Goal: Task Accomplishment & Management: Complete application form

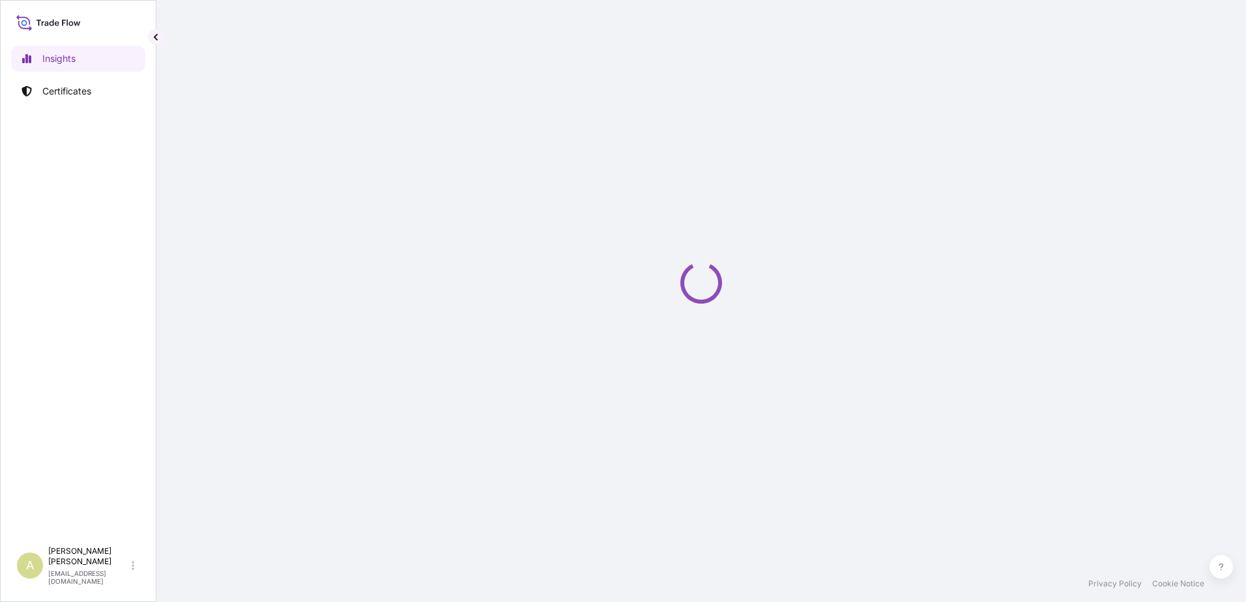
select select "2025"
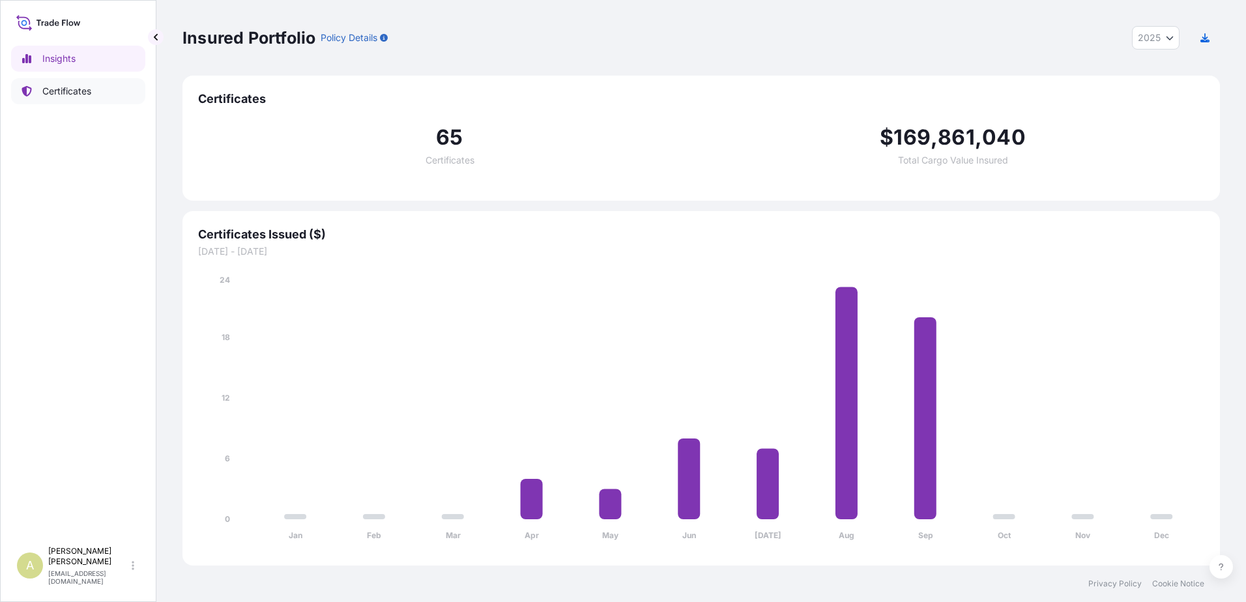
click at [89, 89] on p "Certificates" at bounding box center [66, 91] width 49 height 13
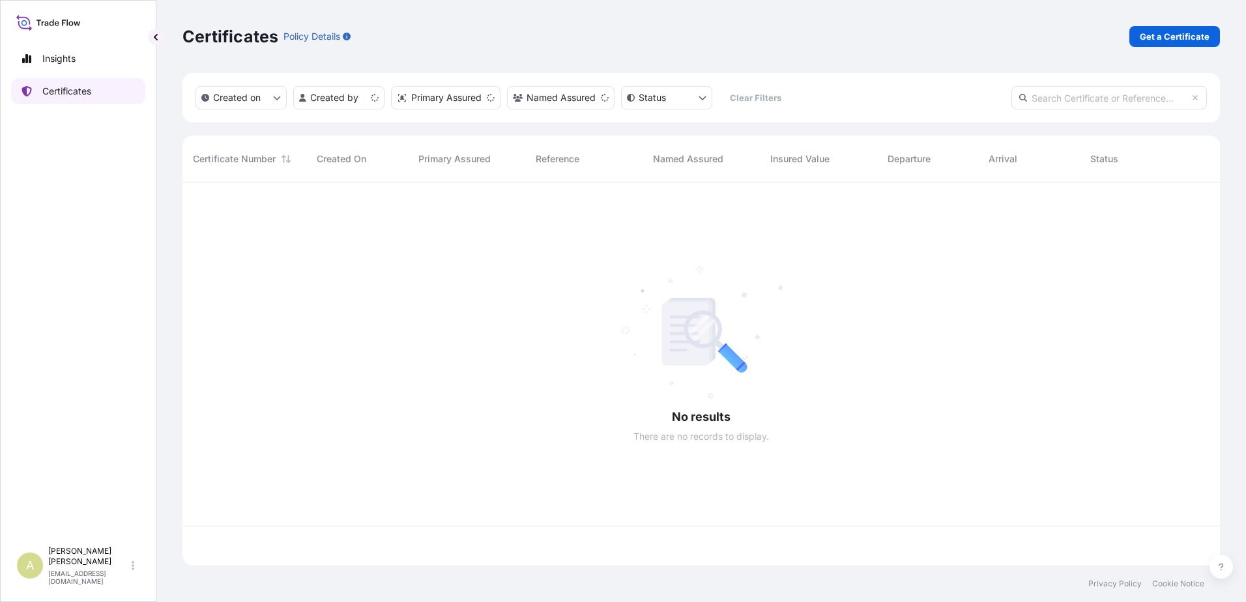
scroll to position [381, 1027]
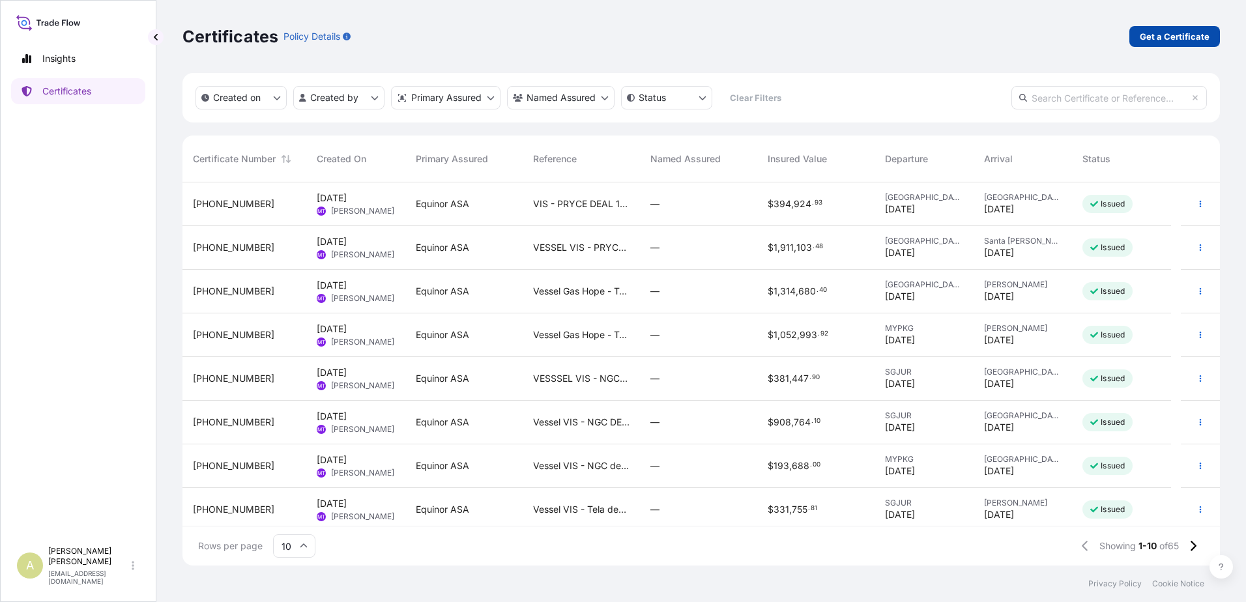
click at [1170, 37] on p "Get a Certificate" at bounding box center [1175, 36] width 70 height 13
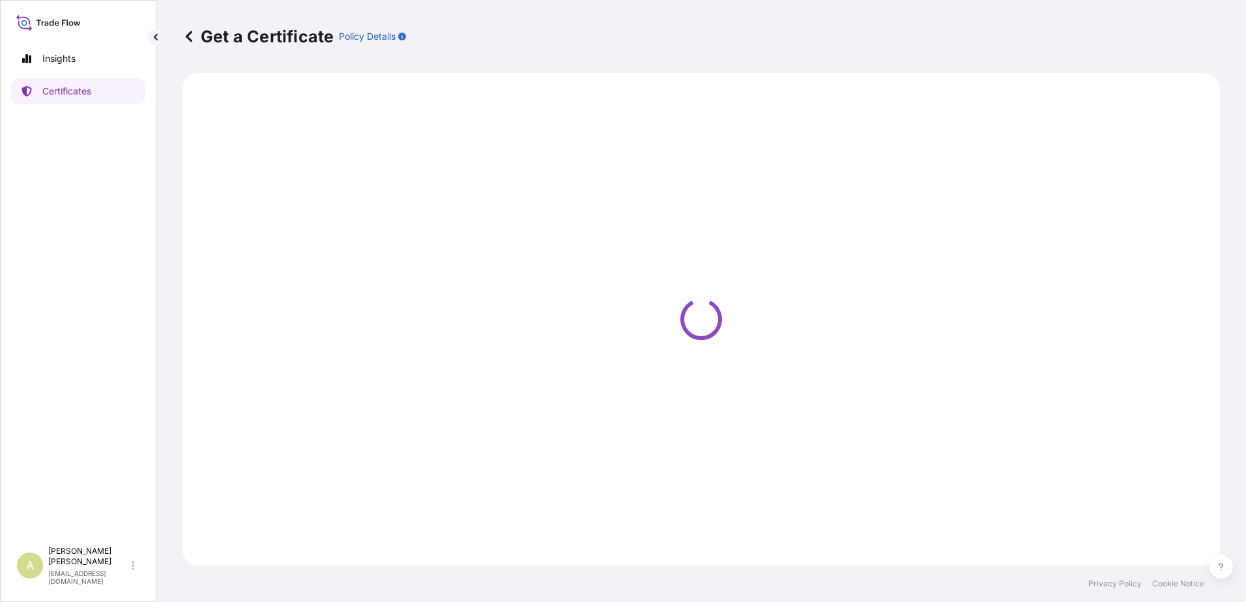
select select "Sea"
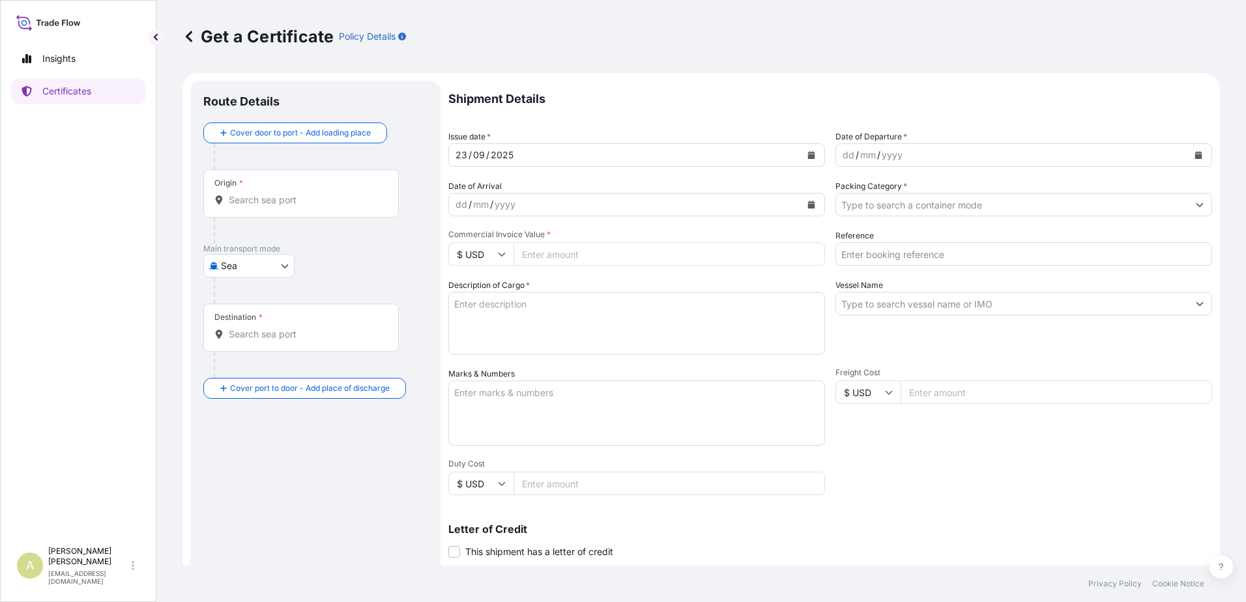
click at [807, 156] on icon "Calendar" at bounding box center [811, 155] width 8 height 8
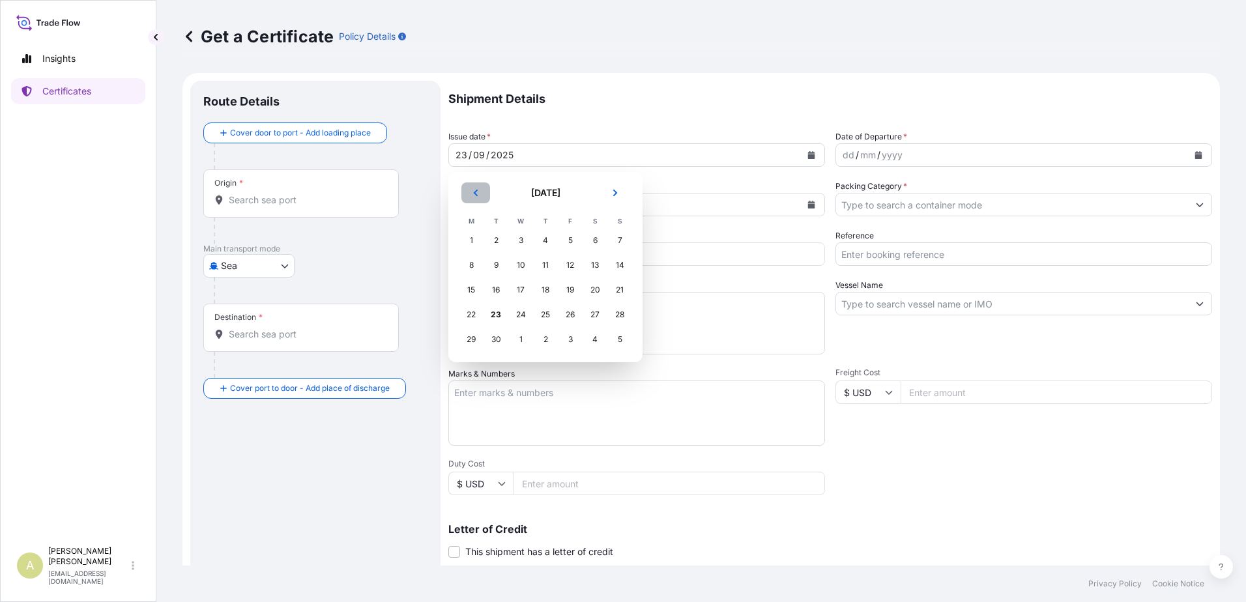
click at [475, 189] on icon "Previous" at bounding box center [476, 193] width 8 height 8
click at [611, 191] on icon "Next" at bounding box center [615, 193] width 8 height 8
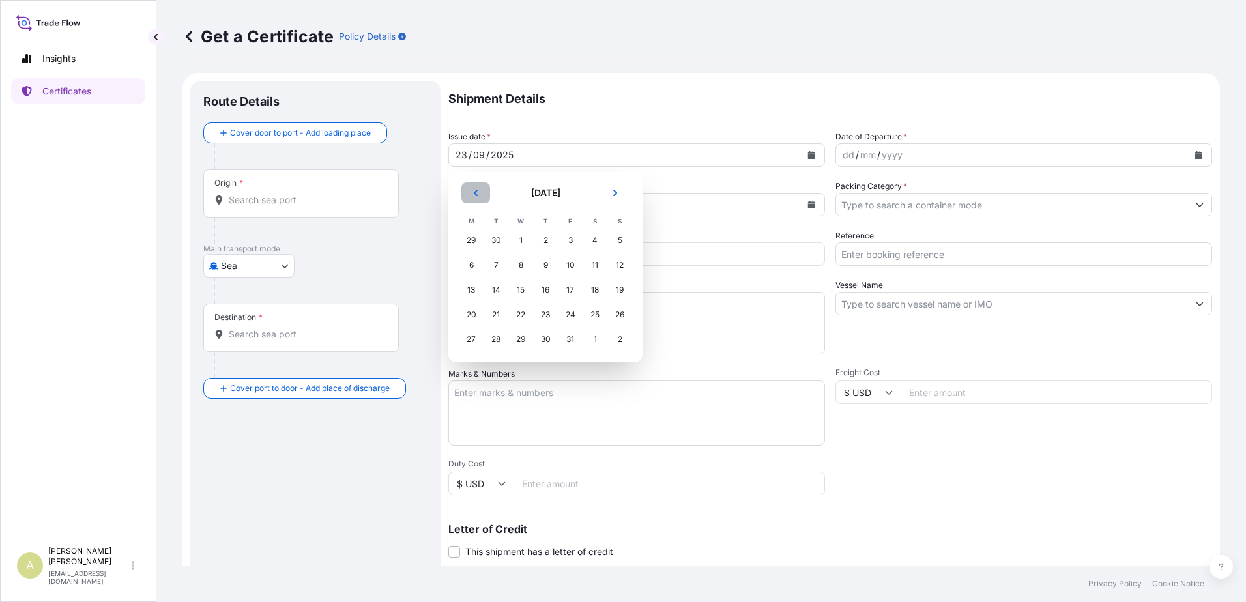
click at [468, 195] on button "Previous" at bounding box center [475, 192] width 29 height 21
click at [496, 310] on div "23" at bounding box center [495, 314] width 23 height 23
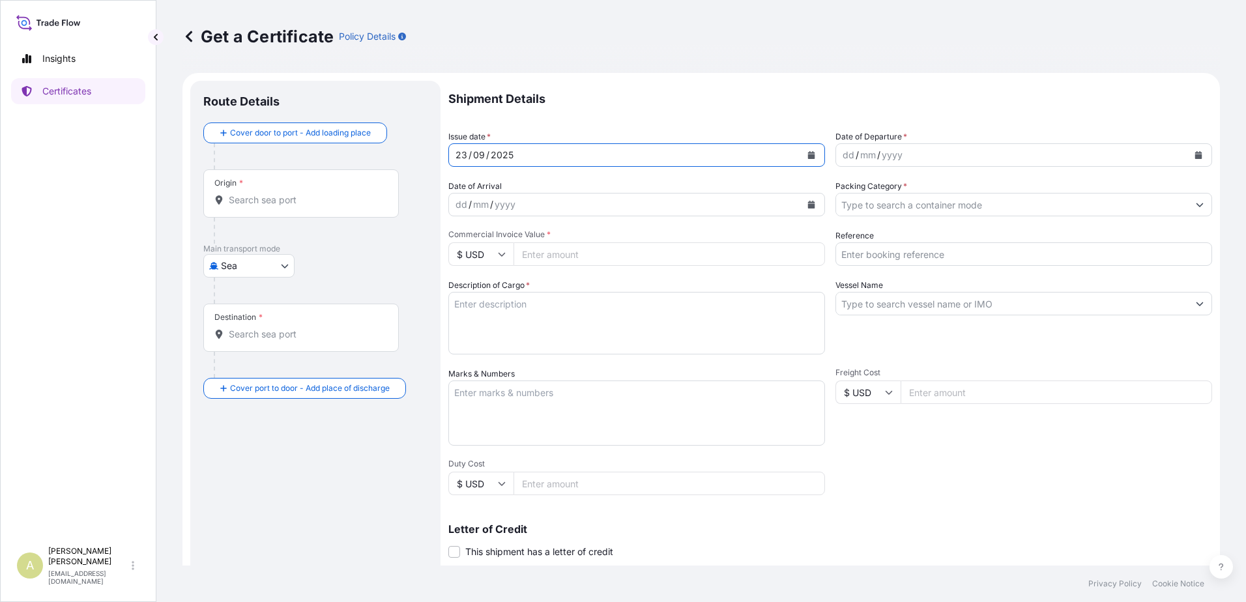
click at [1195, 152] on icon "Calendar" at bounding box center [1198, 155] width 7 height 8
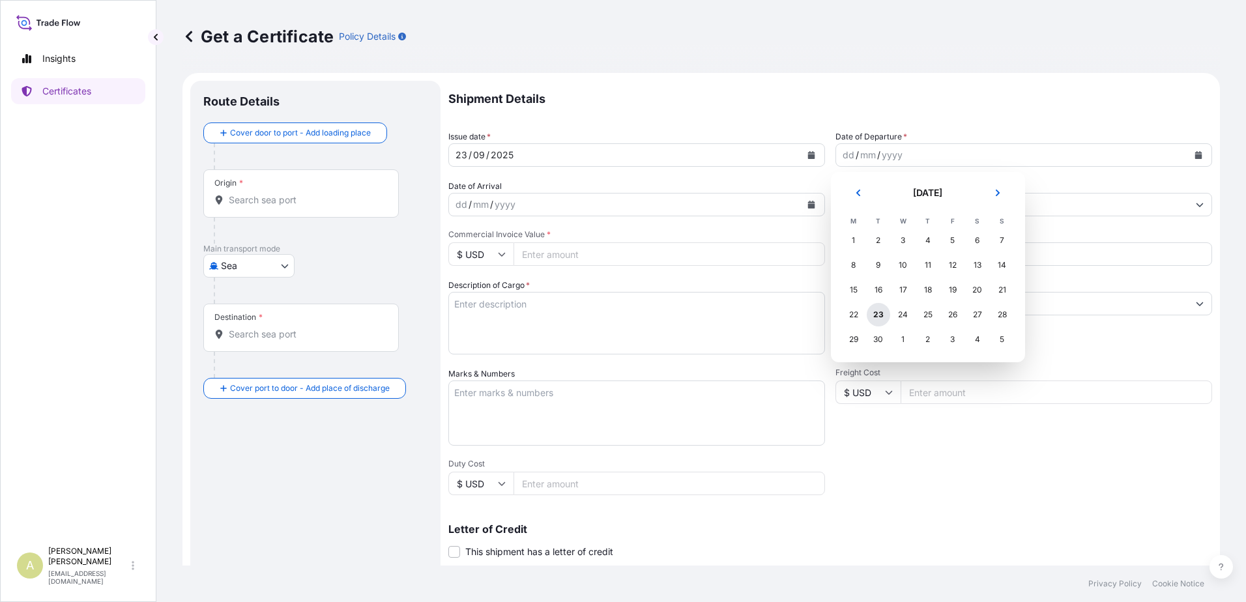
click at [876, 316] on div "23" at bounding box center [878, 314] width 23 height 23
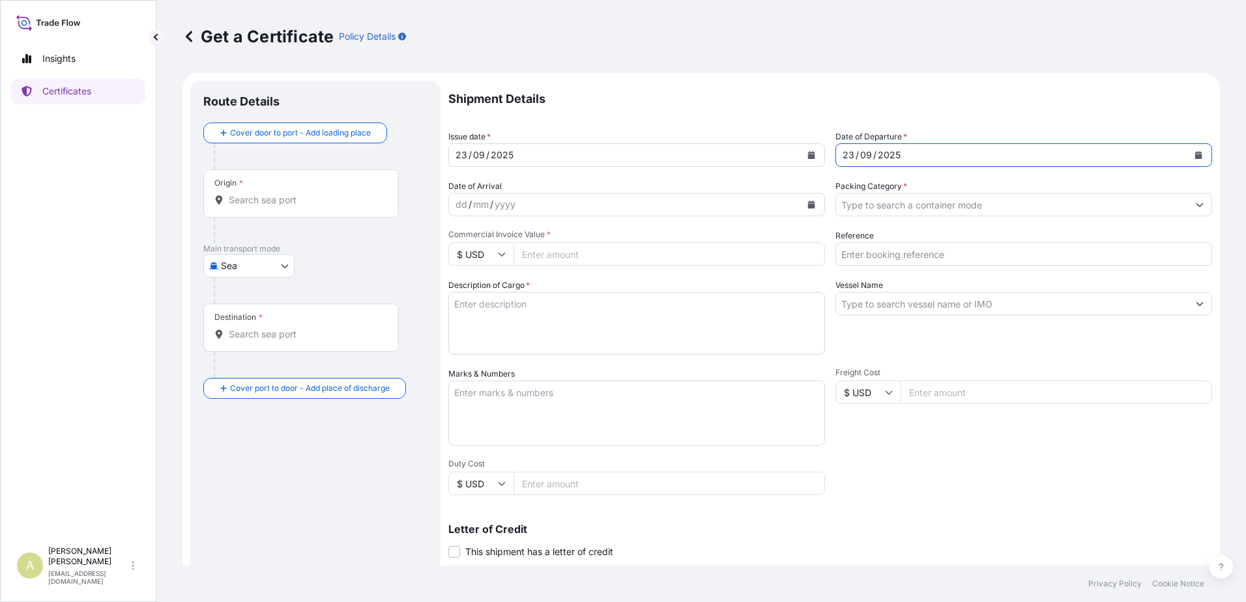
click at [808, 205] on icon "Calendar" at bounding box center [811, 205] width 7 height 8
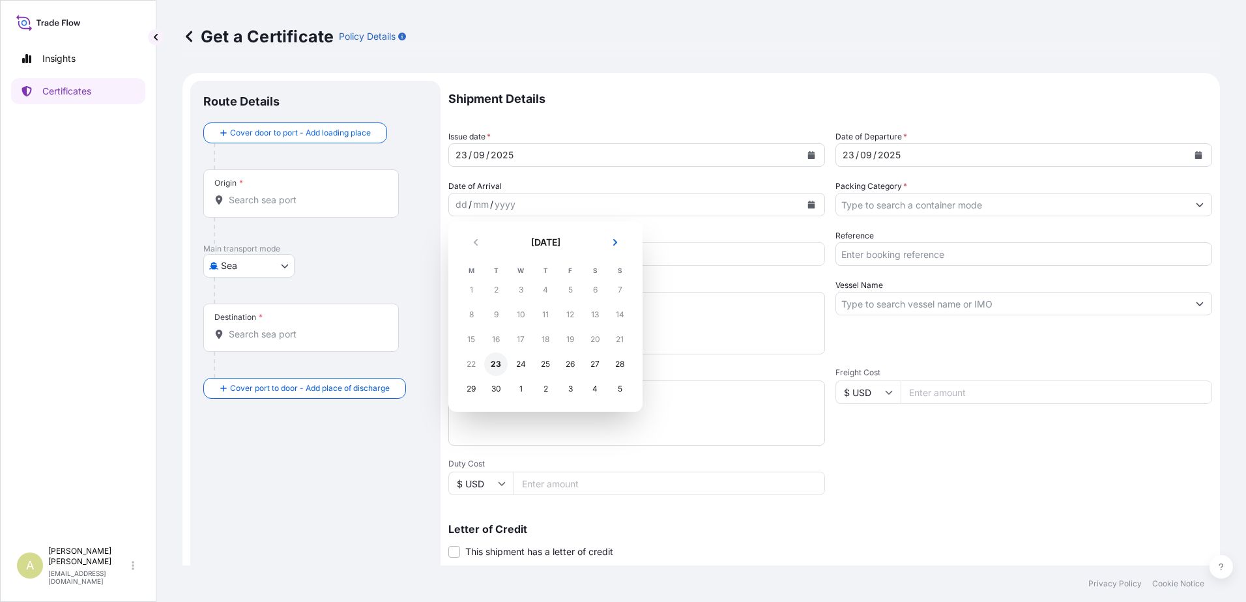
click at [497, 367] on div "23" at bounding box center [495, 363] width 23 height 23
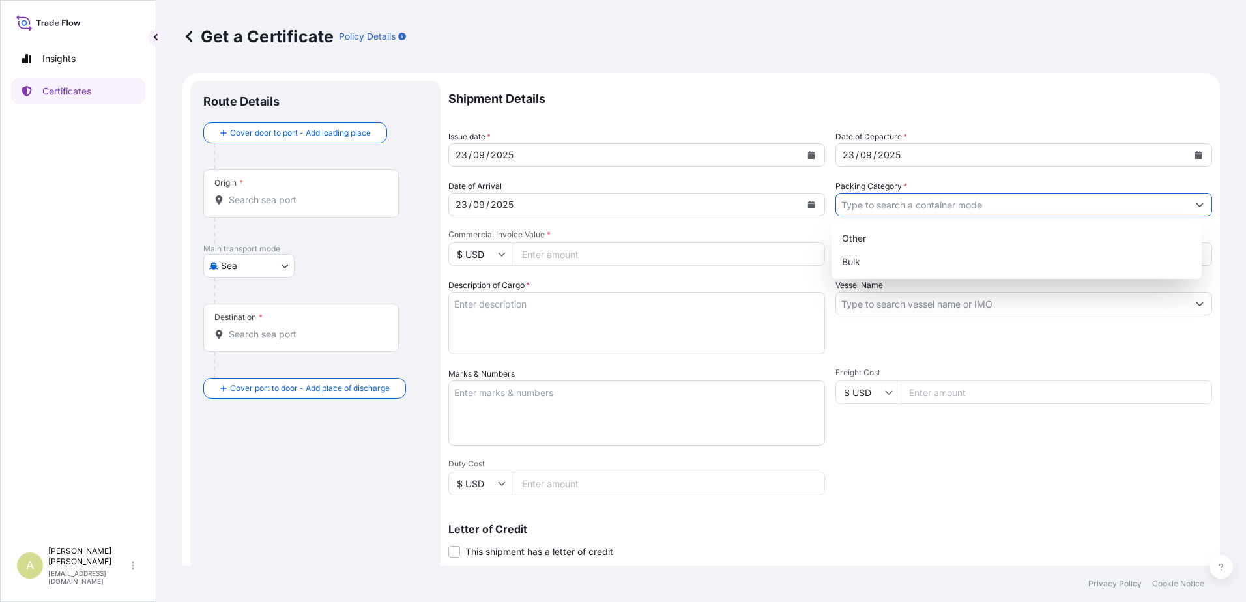
click at [1195, 203] on button "Show suggestions" at bounding box center [1199, 204] width 23 height 23
click at [894, 259] on div "Bulk" at bounding box center [1017, 261] width 360 height 23
type input "Bulk"
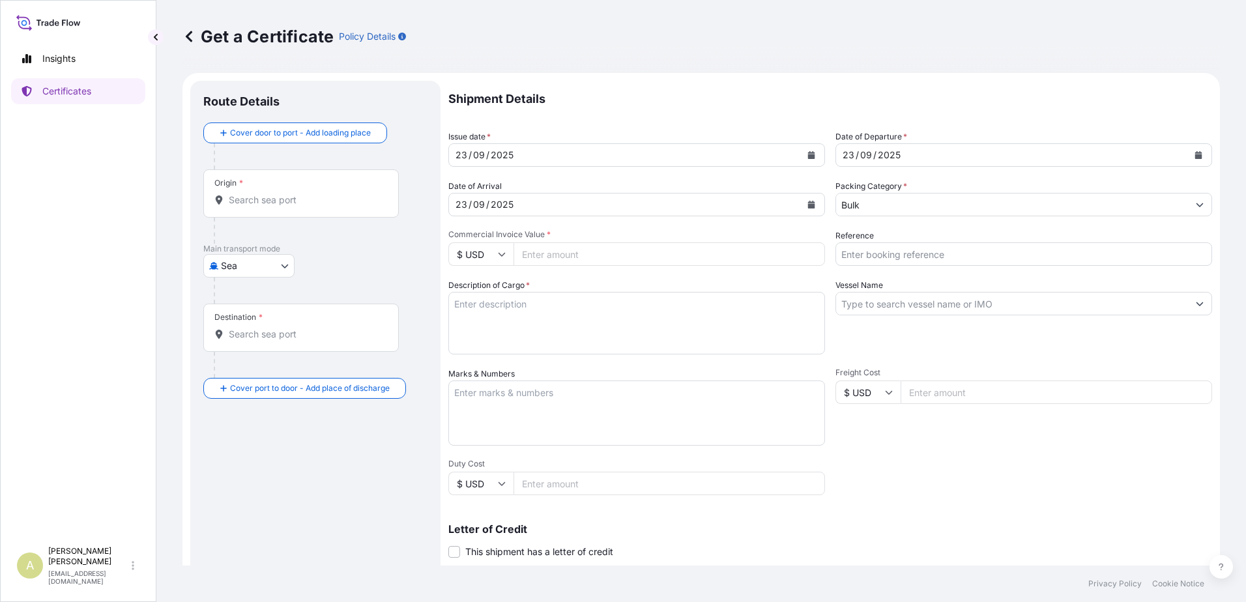
click at [624, 259] on input "Commercial Invoice Value *" at bounding box center [668, 253] width 311 height 23
type input "58011408"
type input "20241002"
click at [569, 308] on textarea "Description of Cargo *" at bounding box center [636, 323] width 377 height 63
type textarea "Troll Blend Crude Oil"
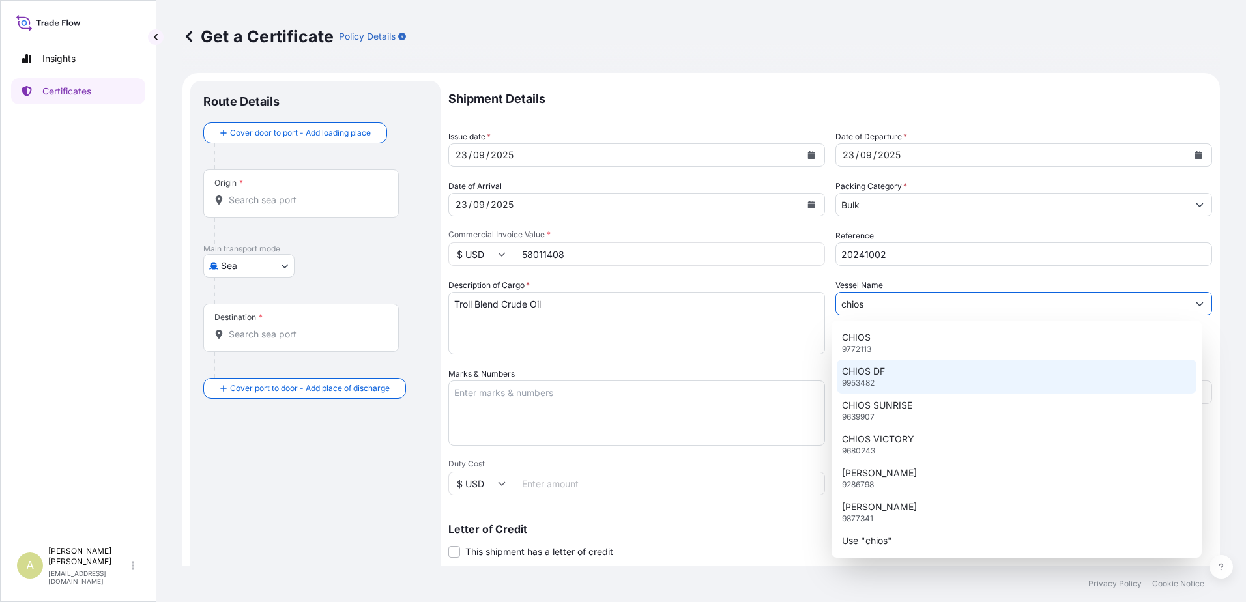
click at [900, 377] on div "CHIOS DF 9953482" at bounding box center [1017, 377] width 360 height 34
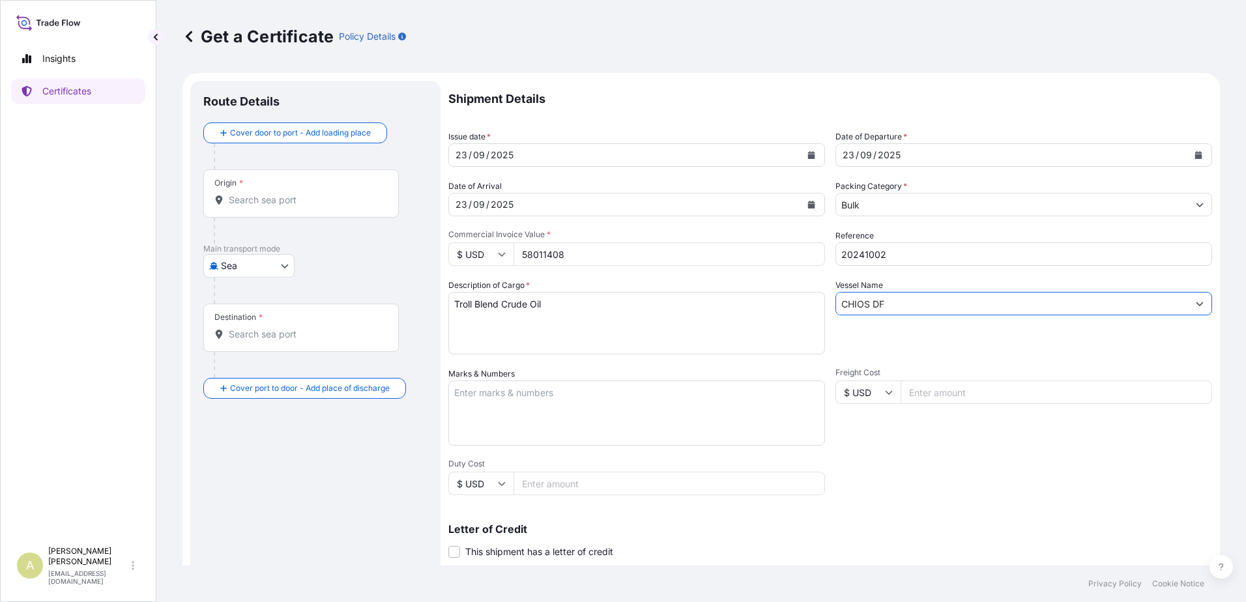
type input "CHIOS DF"
click at [952, 395] on input "Freight Cost" at bounding box center [1055, 392] width 311 height 23
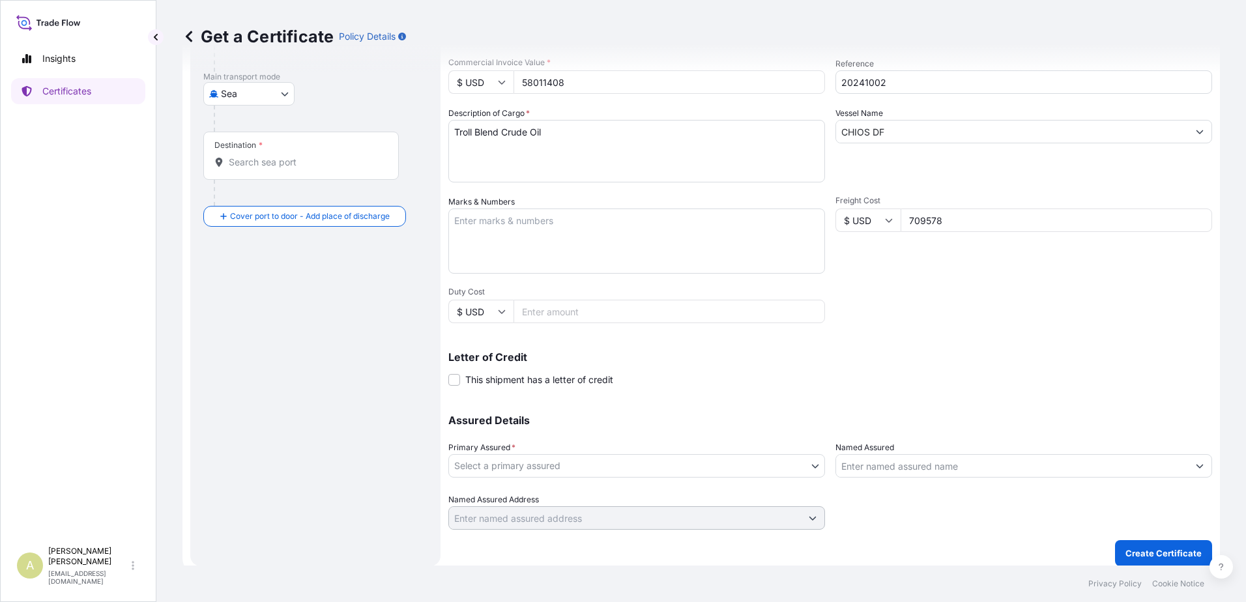
scroll to position [180, 0]
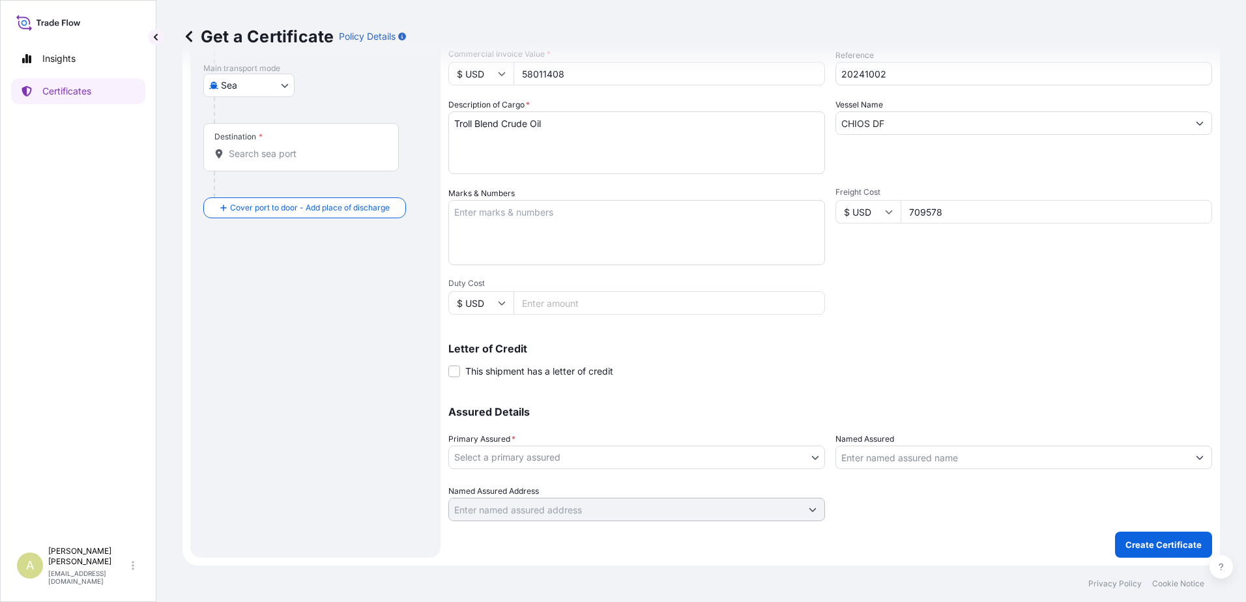
type input "709578"
click at [569, 304] on input "Duty Cost" at bounding box center [668, 302] width 311 height 23
type input "68898"
click at [562, 456] on body "Insights Certificates A [PERSON_NAME] [EMAIL_ADDRESS][DOMAIN_NAME] Get a Certif…" at bounding box center [623, 301] width 1246 height 602
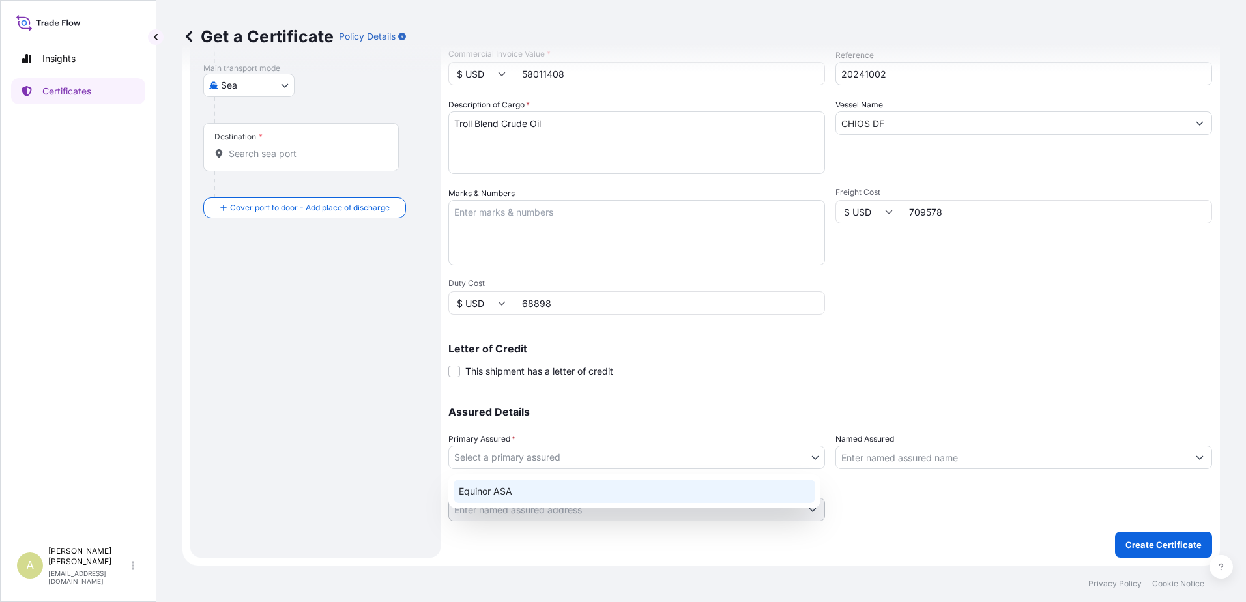
click at [550, 489] on div "Equinor ASA" at bounding box center [634, 491] width 362 height 23
select select "31491"
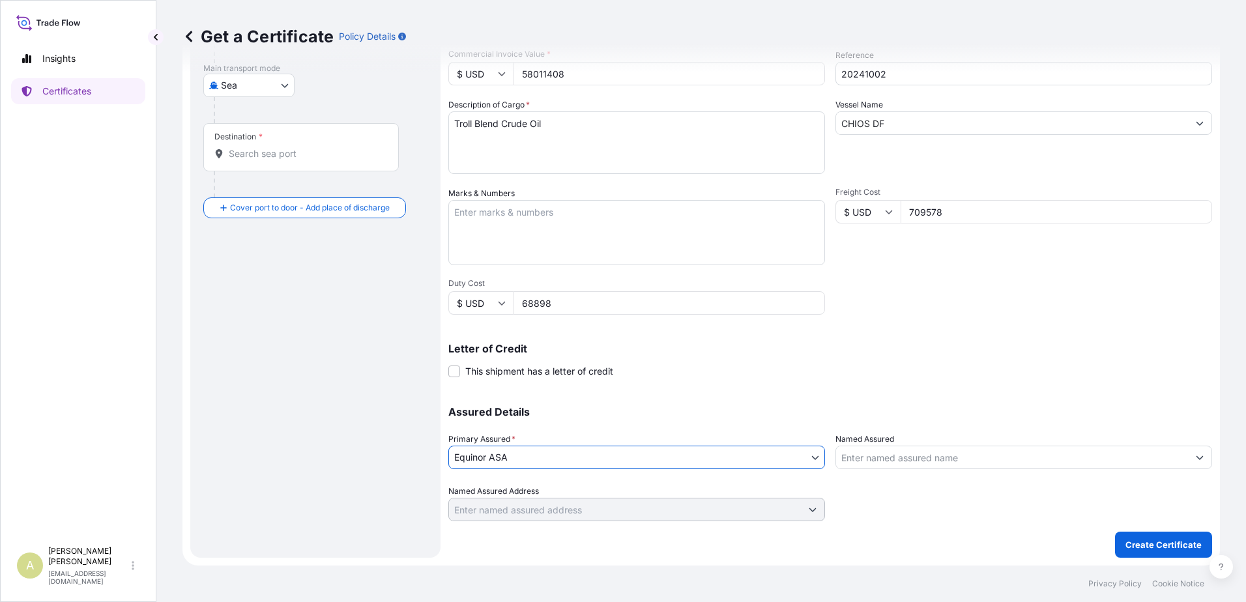
click at [955, 459] on input "Named Assured" at bounding box center [1012, 457] width 352 height 23
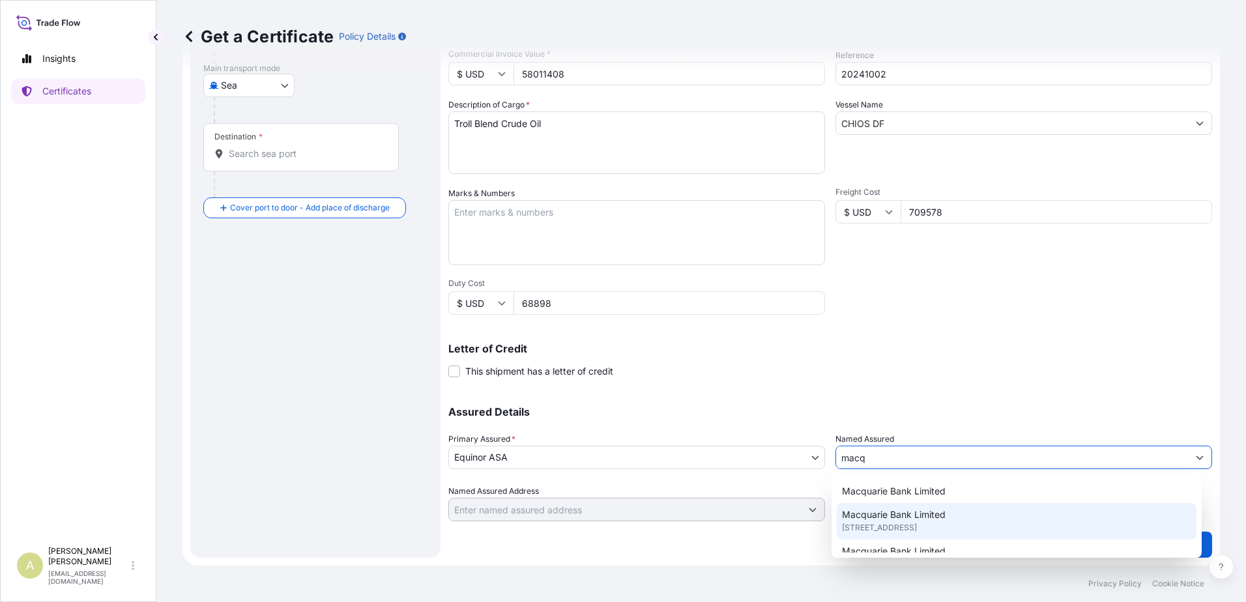
click at [917, 529] on span "[STREET_ADDRESS]" at bounding box center [879, 527] width 75 height 13
type input "Macquarie Bank Limited"
type input "[STREET_ADDRESS]"
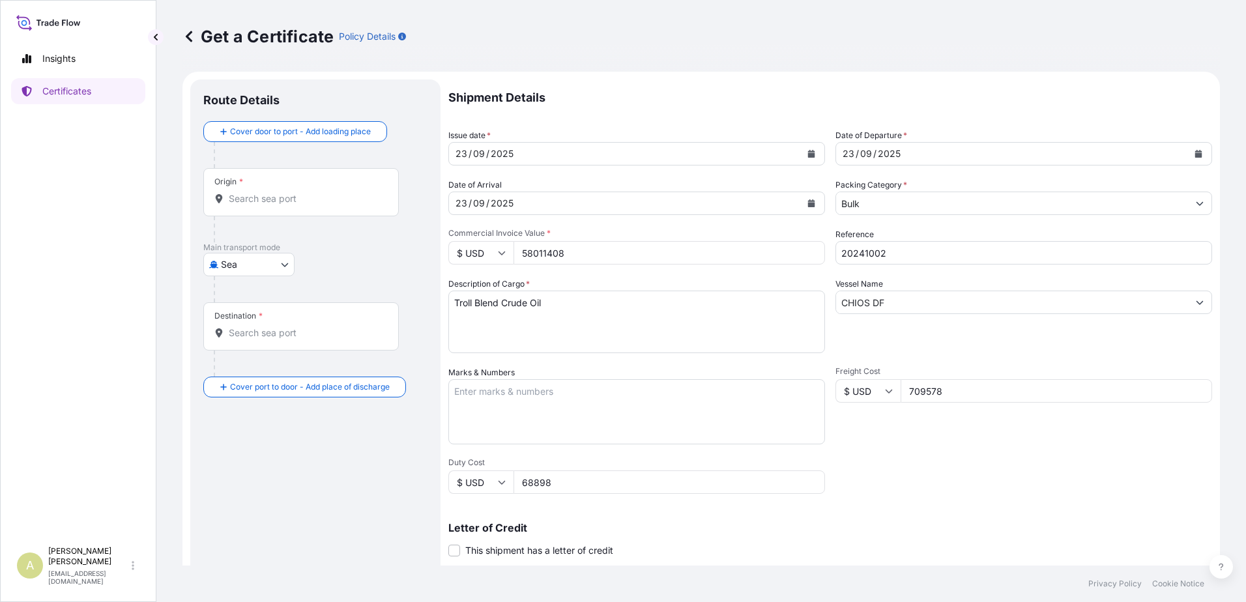
scroll to position [0, 0]
type input "Macquarie Bank Limited"
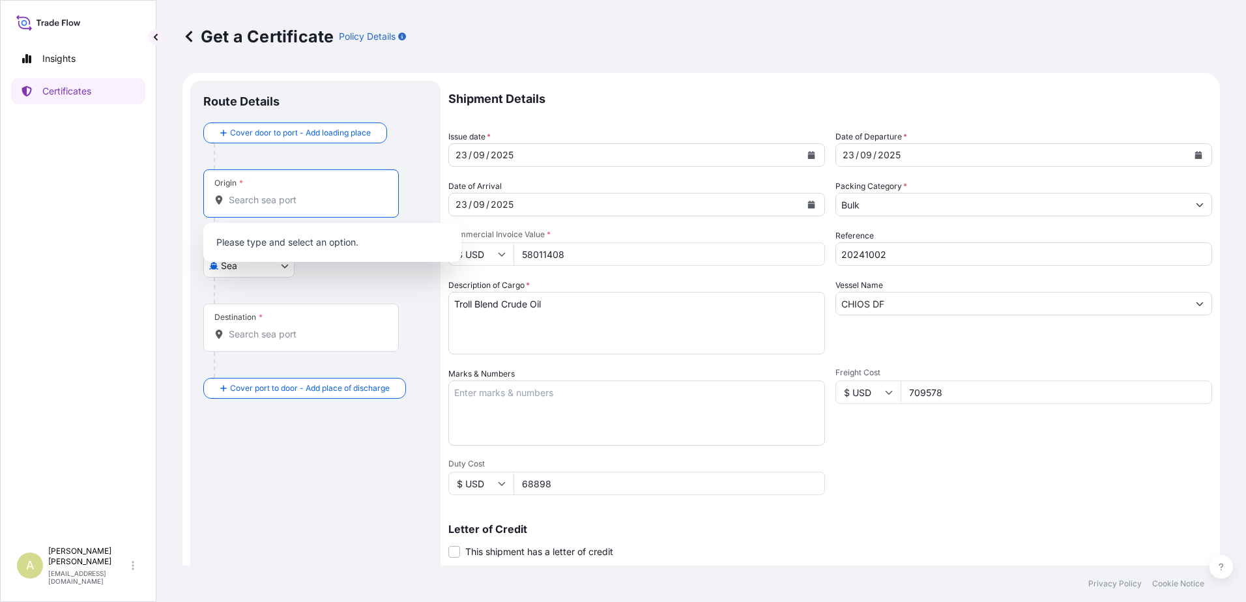
click at [280, 203] on input "Origin *" at bounding box center [306, 200] width 154 height 13
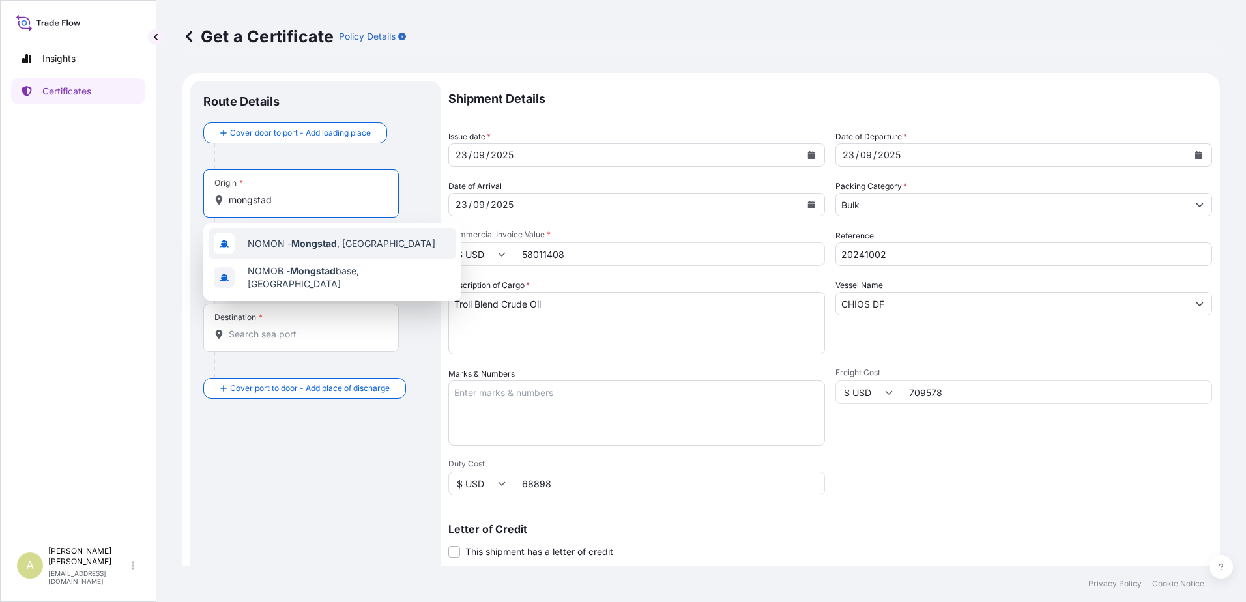
click at [343, 242] on span "NOMON - Mongstad , [GEOGRAPHIC_DATA]" at bounding box center [342, 243] width 188 height 13
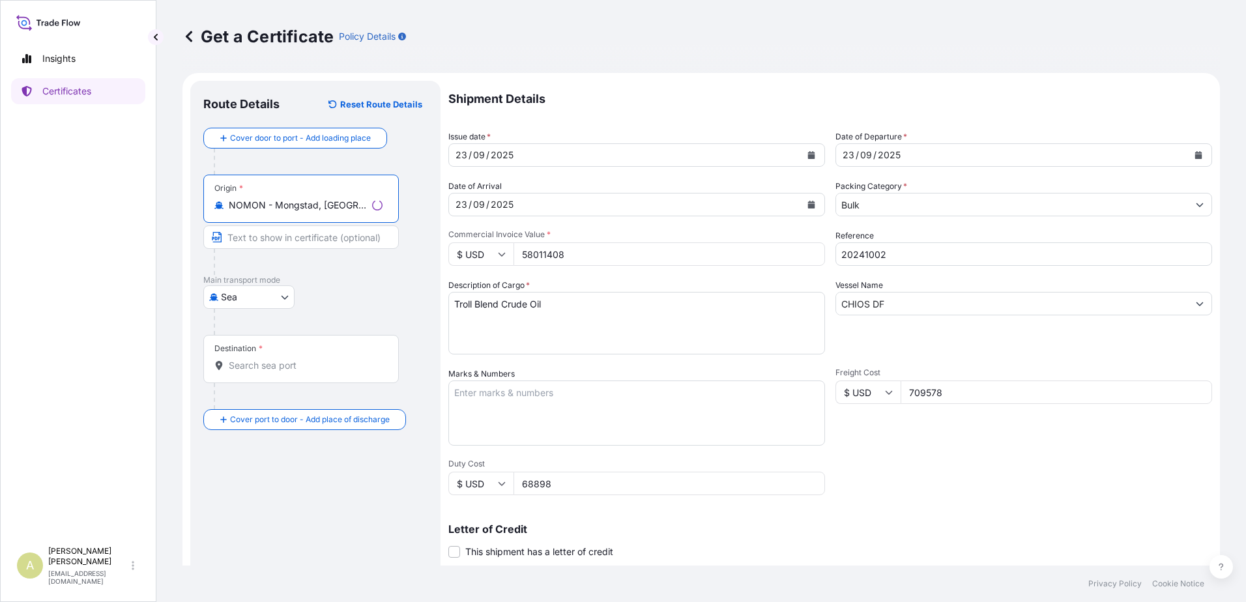
type input "NOMON - Mongstad, [GEOGRAPHIC_DATA]"
click at [294, 366] on input "Destination *" at bounding box center [306, 365] width 154 height 13
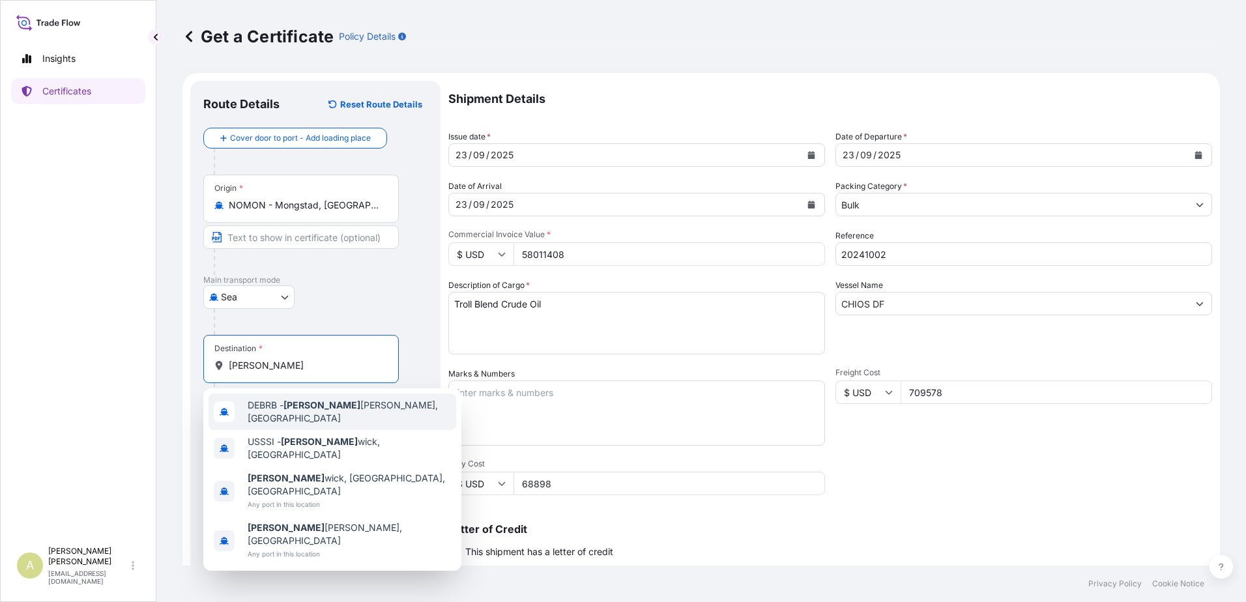
click at [340, 414] on span "DEBRB - [PERSON_NAME] [PERSON_NAME], [GEOGRAPHIC_DATA]" at bounding box center [349, 412] width 203 height 26
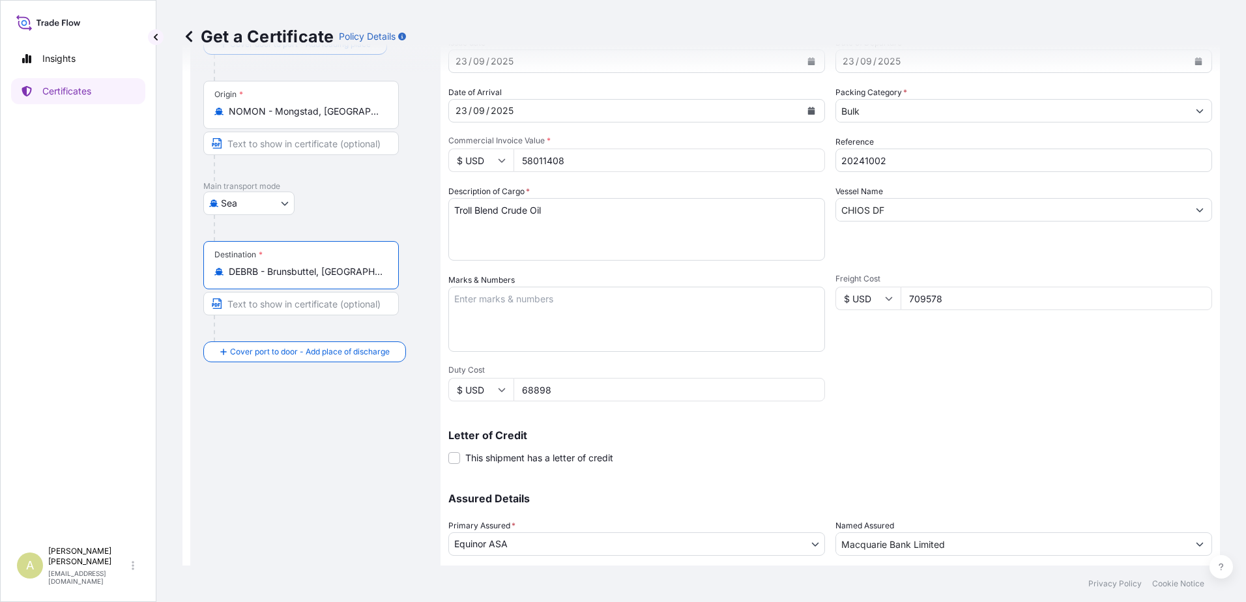
scroll to position [180, 0]
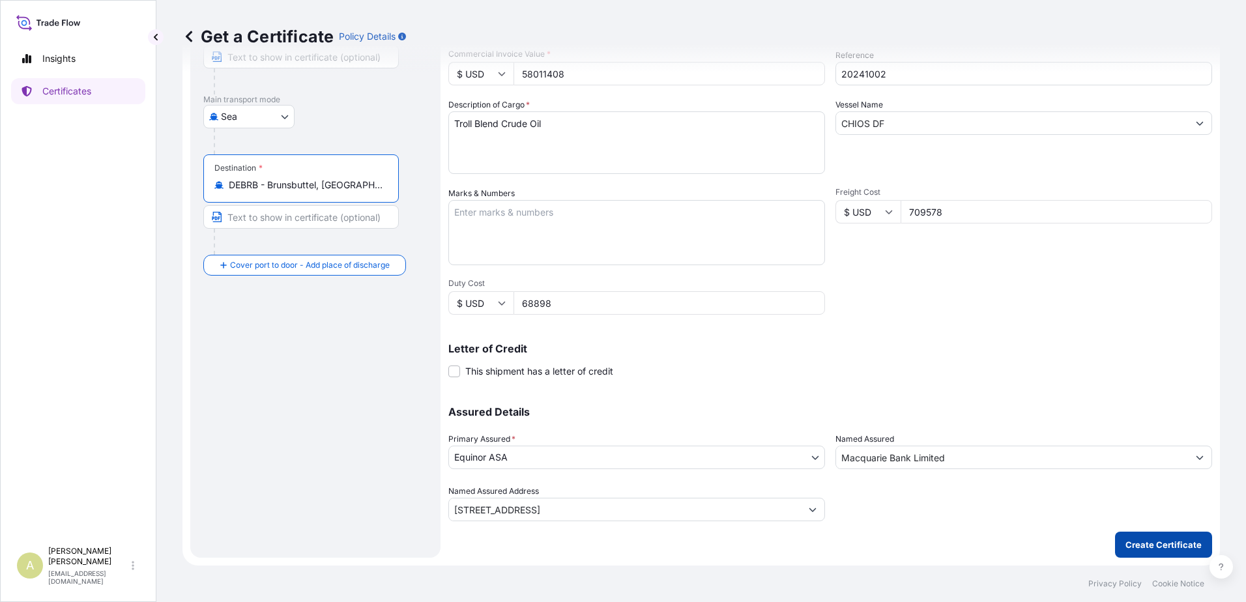
type input "DEBRB - Brunsbuttel, [GEOGRAPHIC_DATA]"
click at [1151, 546] on p "Create Certificate" at bounding box center [1163, 544] width 76 height 13
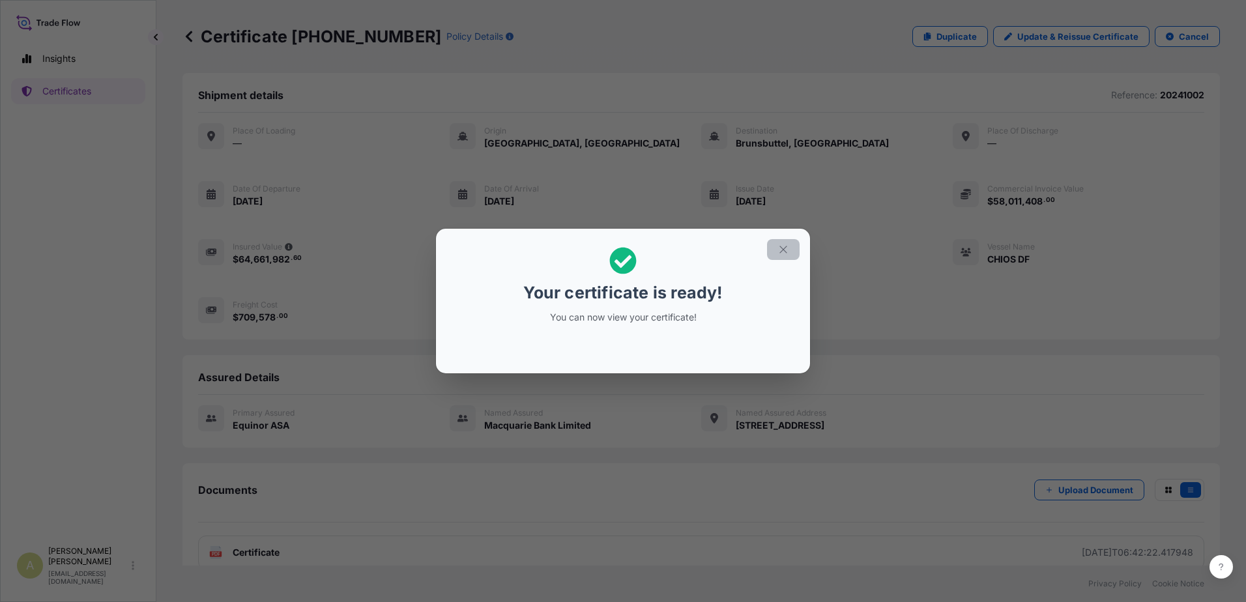
click at [783, 249] on icon "button" at bounding box center [782, 249] width 7 height 7
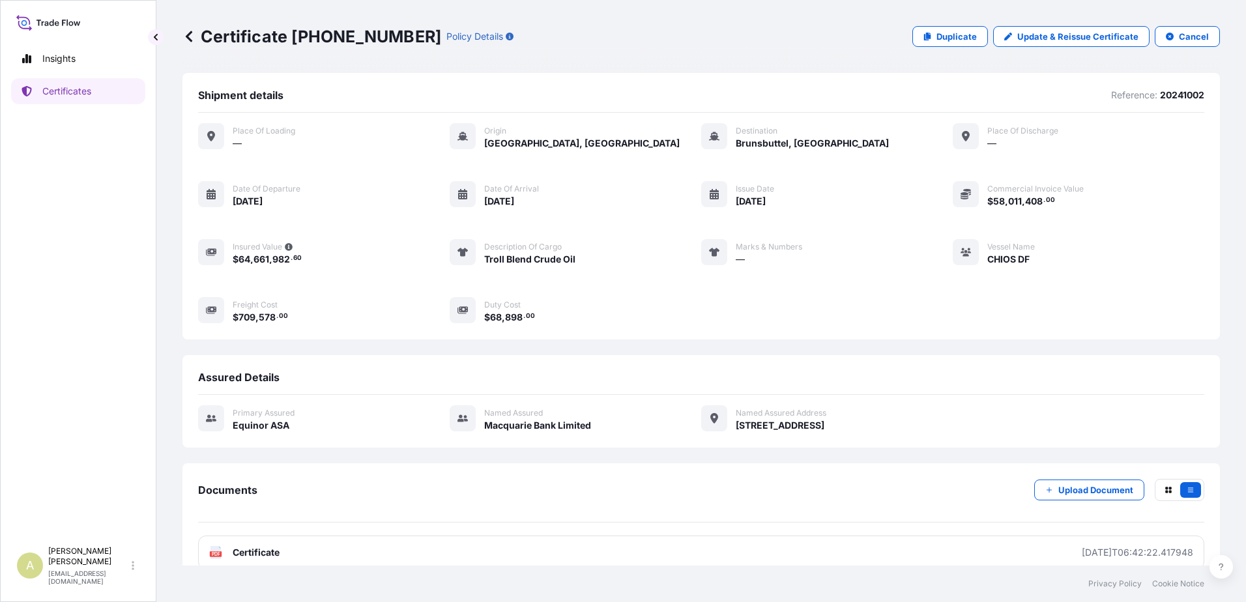
click at [203, 39] on p "Certificate [PHONE_NUMBER]" at bounding box center [311, 36] width 259 height 21
click at [194, 37] on icon at bounding box center [188, 36] width 13 height 13
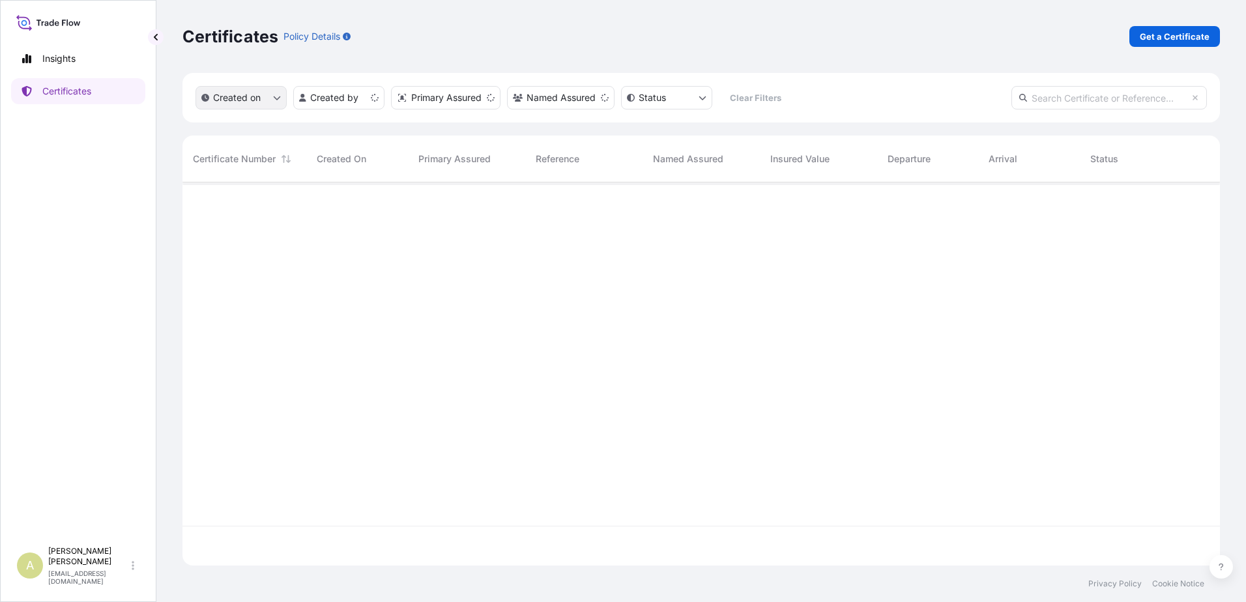
scroll to position [381, 1027]
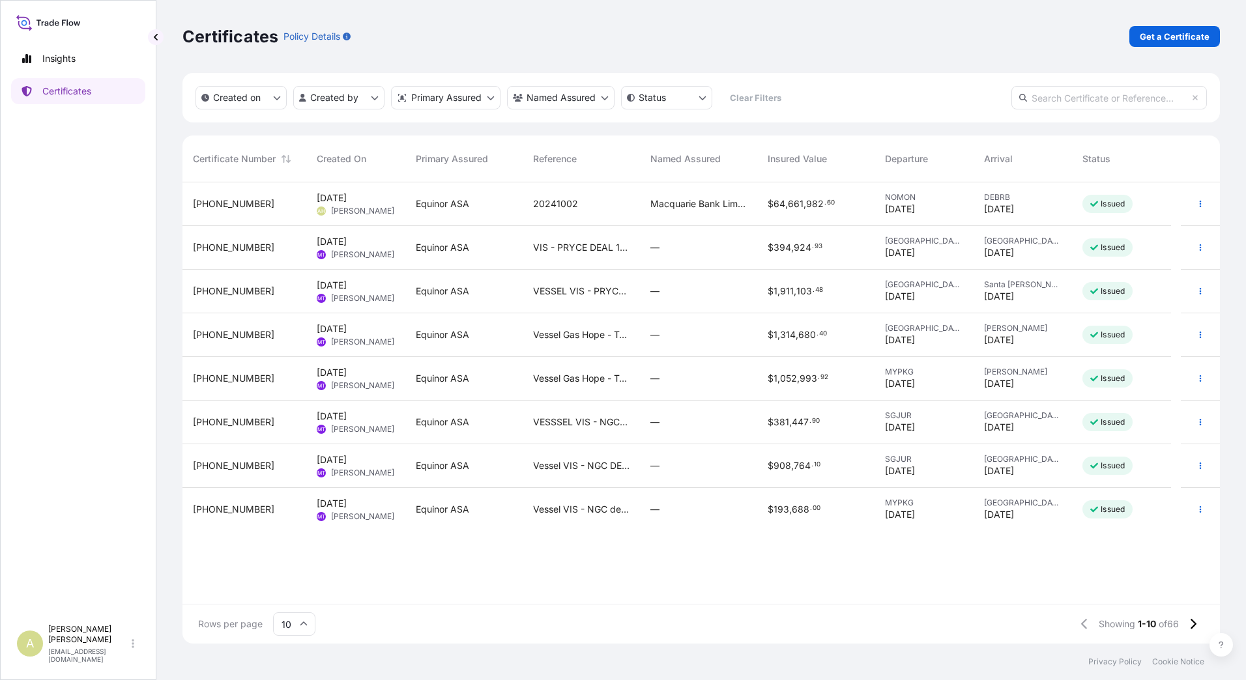
scroll to position [10, 10]
